Goal: Transaction & Acquisition: Subscribe to service/newsletter

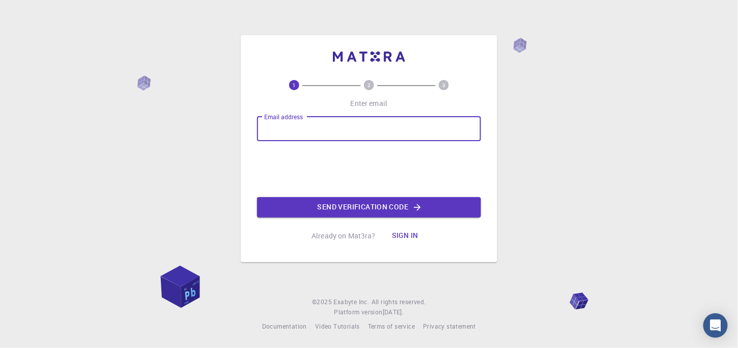
click at [295, 130] on input "Email address" at bounding box center [369, 129] width 224 height 24
click at [374, 123] on input "Email address" at bounding box center [369, 129] width 224 height 24
paste input "Loremipsum DO sit Ametconsecte Adipi Elitseddo Eiusmod te IN utlabore etdo magn…"
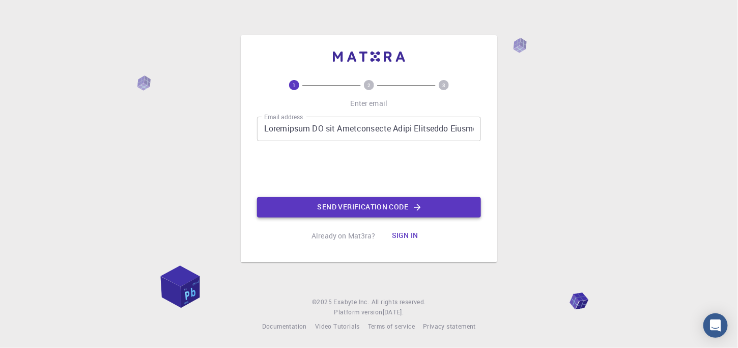
click at [335, 198] on button "Send verification code" at bounding box center [369, 207] width 224 height 20
click at [382, 206] on button "Send verification code" at bounding box center [369, 207] width 224 height 20
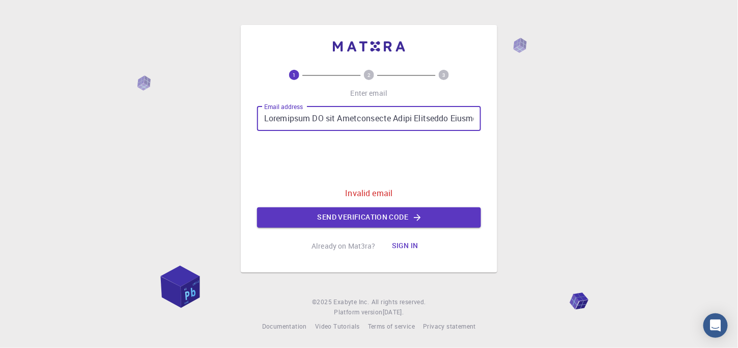
click at [415, 126] on input "Email address" at bounding box center [369, 118] width 224 height 24
paste input "[EMAIL_ADDRESS][DOMAIN_NAME]"
type input "[EMAIL_ADDRESS][DOMAIN_NAME]"
click at [427, 216] on button "Send verification code" at bounding box center [369, 217] width 224 height 20
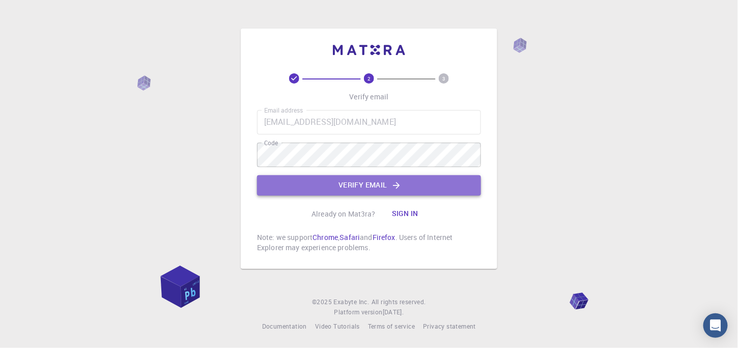
click at [412, 183] on button "Verify email" at bounding box center [369, 185] width 224 height 20
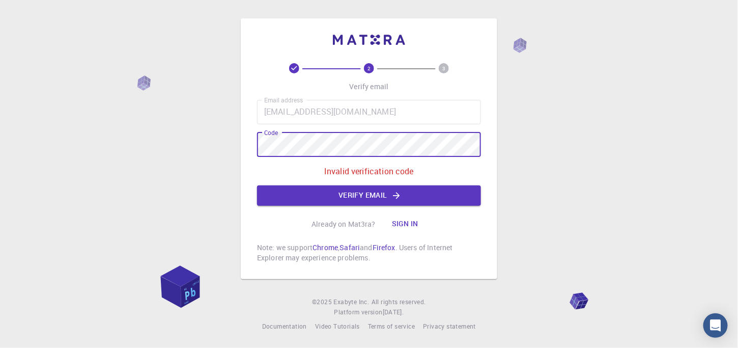
click at [245, 140] on div "2 3 Verify email Email address [EMAIL_ADDRESS][DOMAIN_NAME] Email address Code …" at bounding box center [369, 148] width 257 height 261
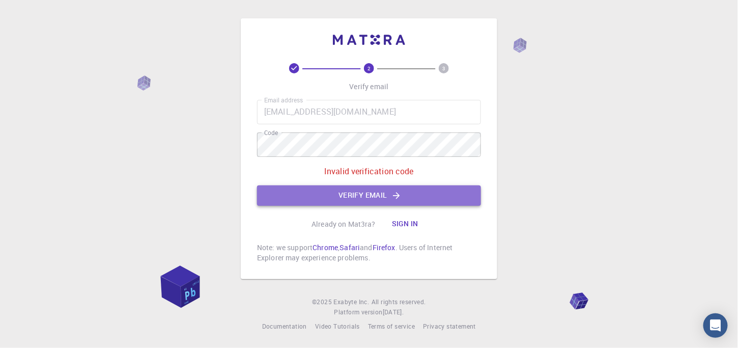
click at [362, 198] on button "Verify email" at bounding box center [369, 195] width 224 height 20
click at [362, 198] on div "2 3 Verify email Email address [EMAIL_ADDRESS][DOMAIN_NAME] Email address Code …" at bounding box center [369, 163] width 224 height 200
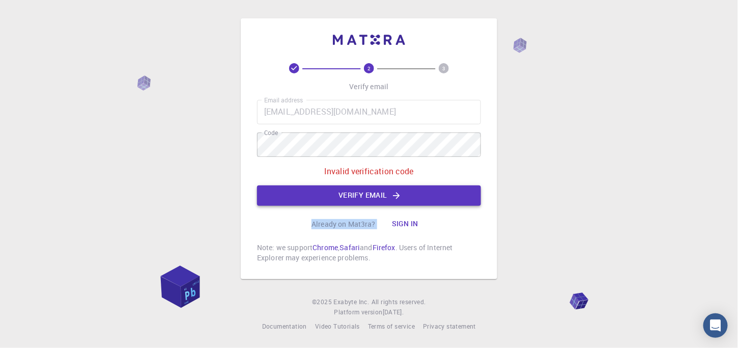
click at [362, 198] on div "2 3 Verify email Email address [EMAIL_ADDRESS][DOMAIN_NAME] Email address Code …" at bounding box center [369, 163] width 224 height 200
